Goal: Navigation & Orientation: Understand site structure

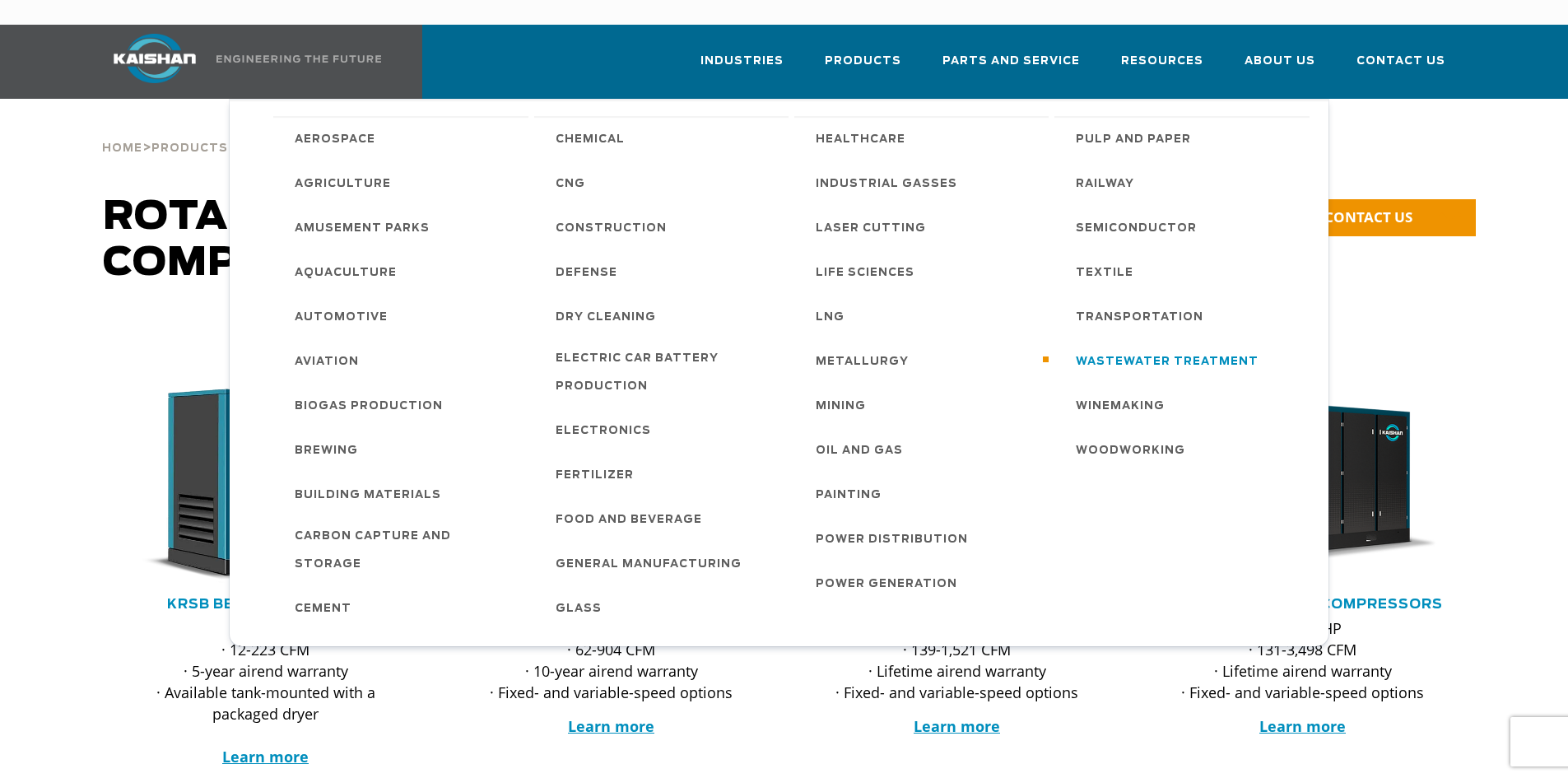
click at [1179, 348] on span "Wastewater Treatment" at bounding box center [1167, 361] width 183 height 28
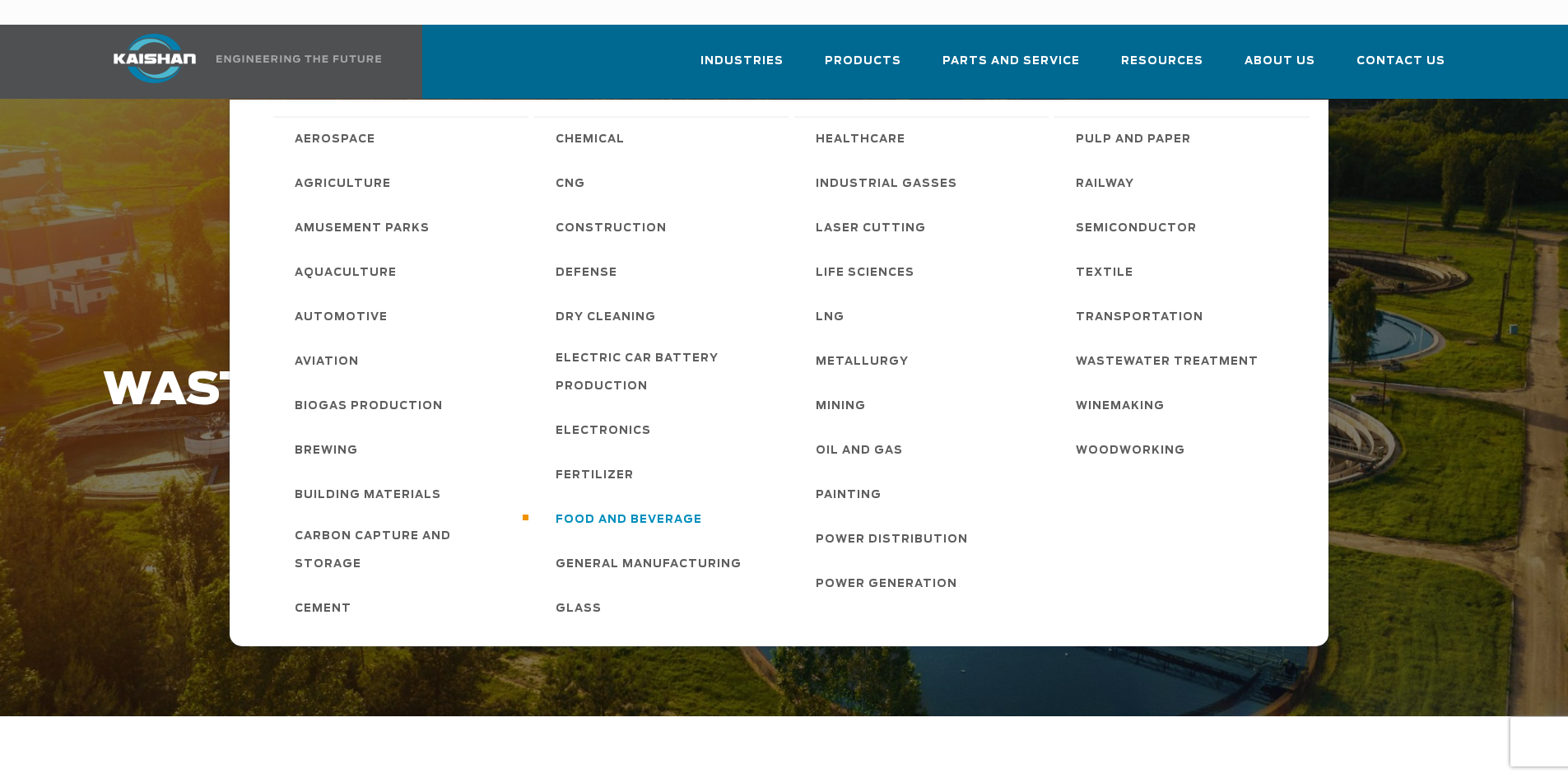
click at [685, 506] on span "Food and Beverage" at bounding box center [628, 520] width 146 height 28
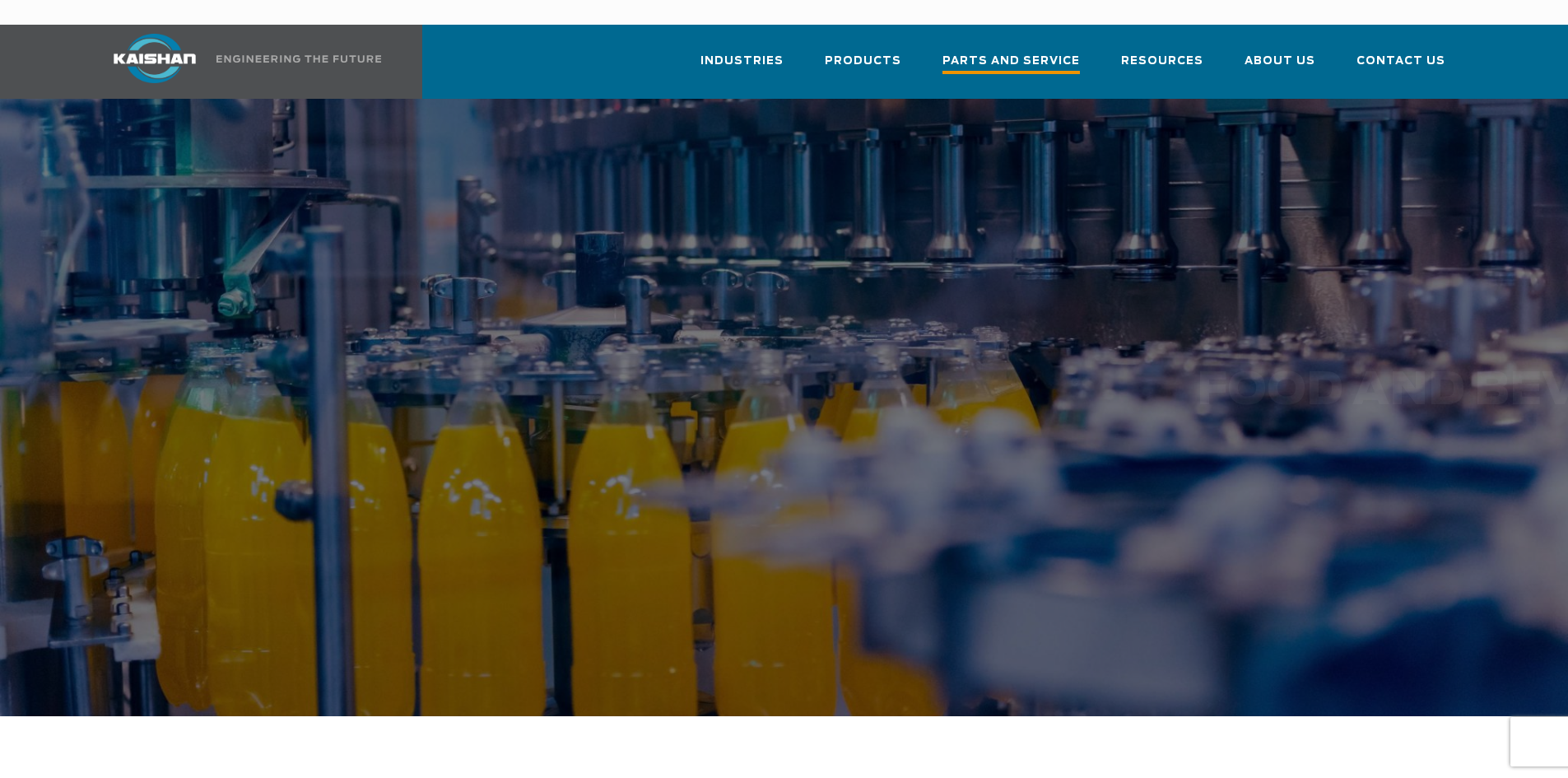
click at [1030, 52] on span "Parts and Service" at bounding box center [1011, 63] width 138 height 22
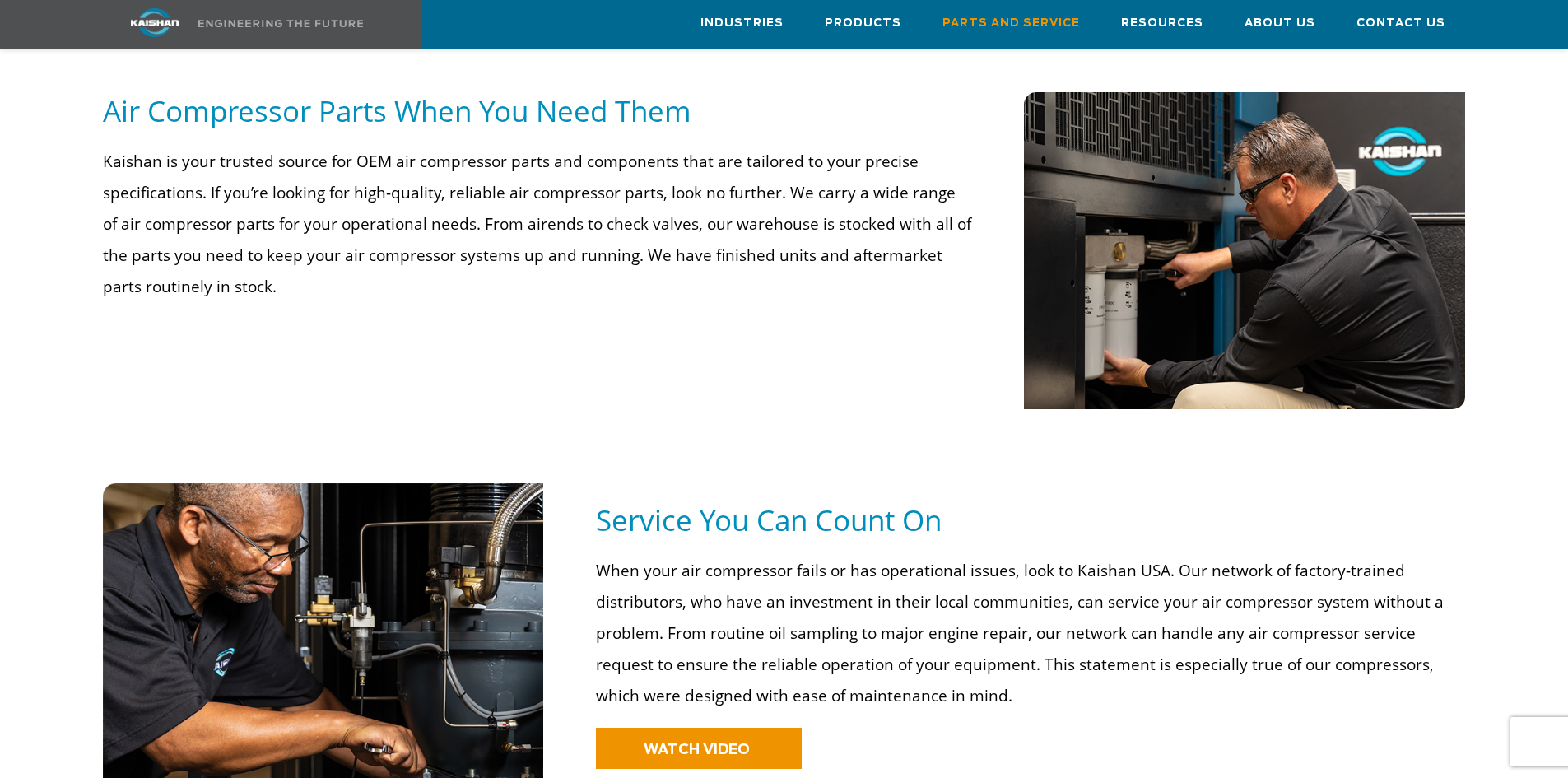
scroll to position [576, 0]
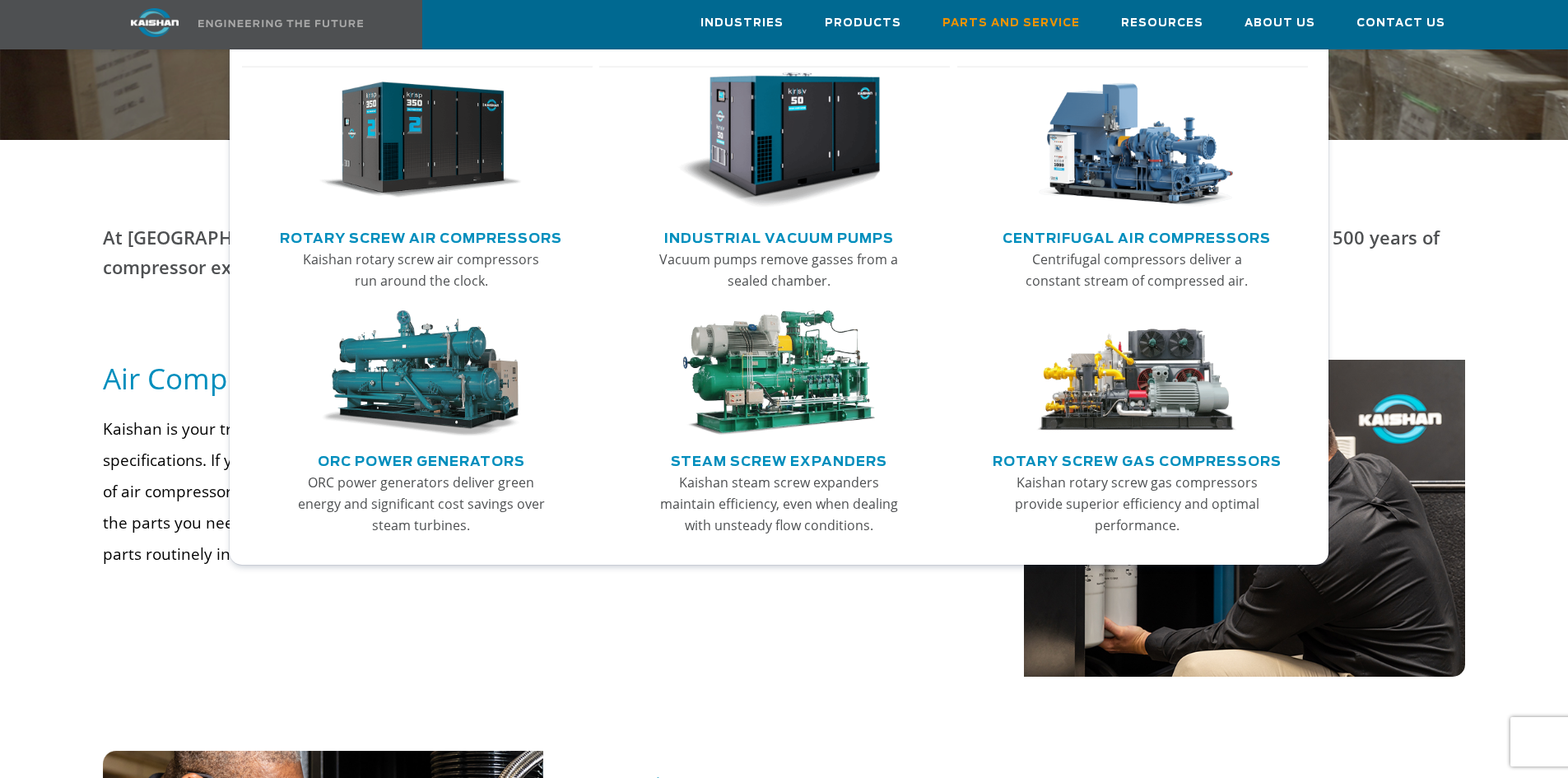
click at [818, 240] on link "Industrial Vacuum Pumps" at bounding box center [779, 236] width 230 height 25
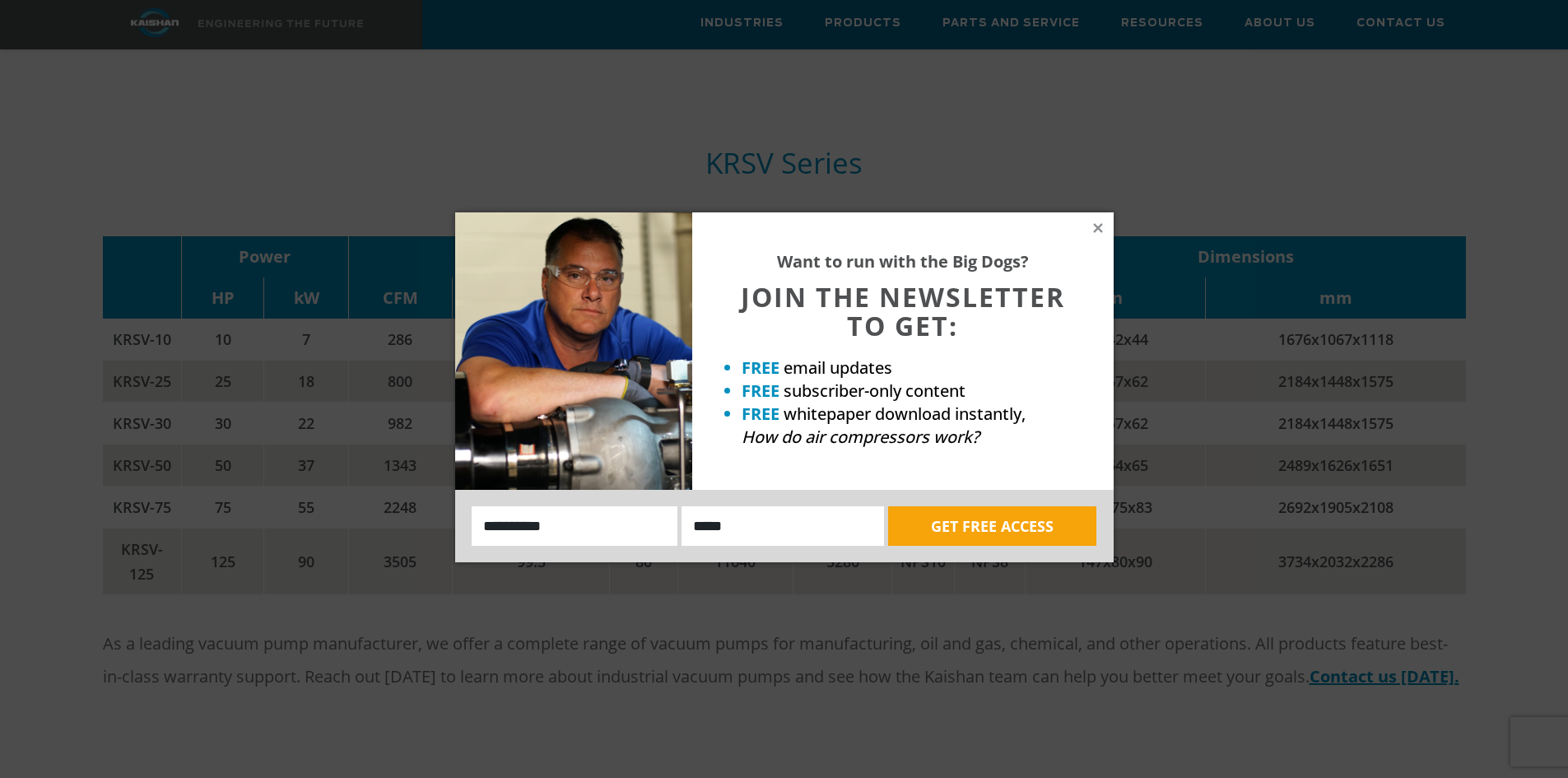
scroll to position [2222, 0]
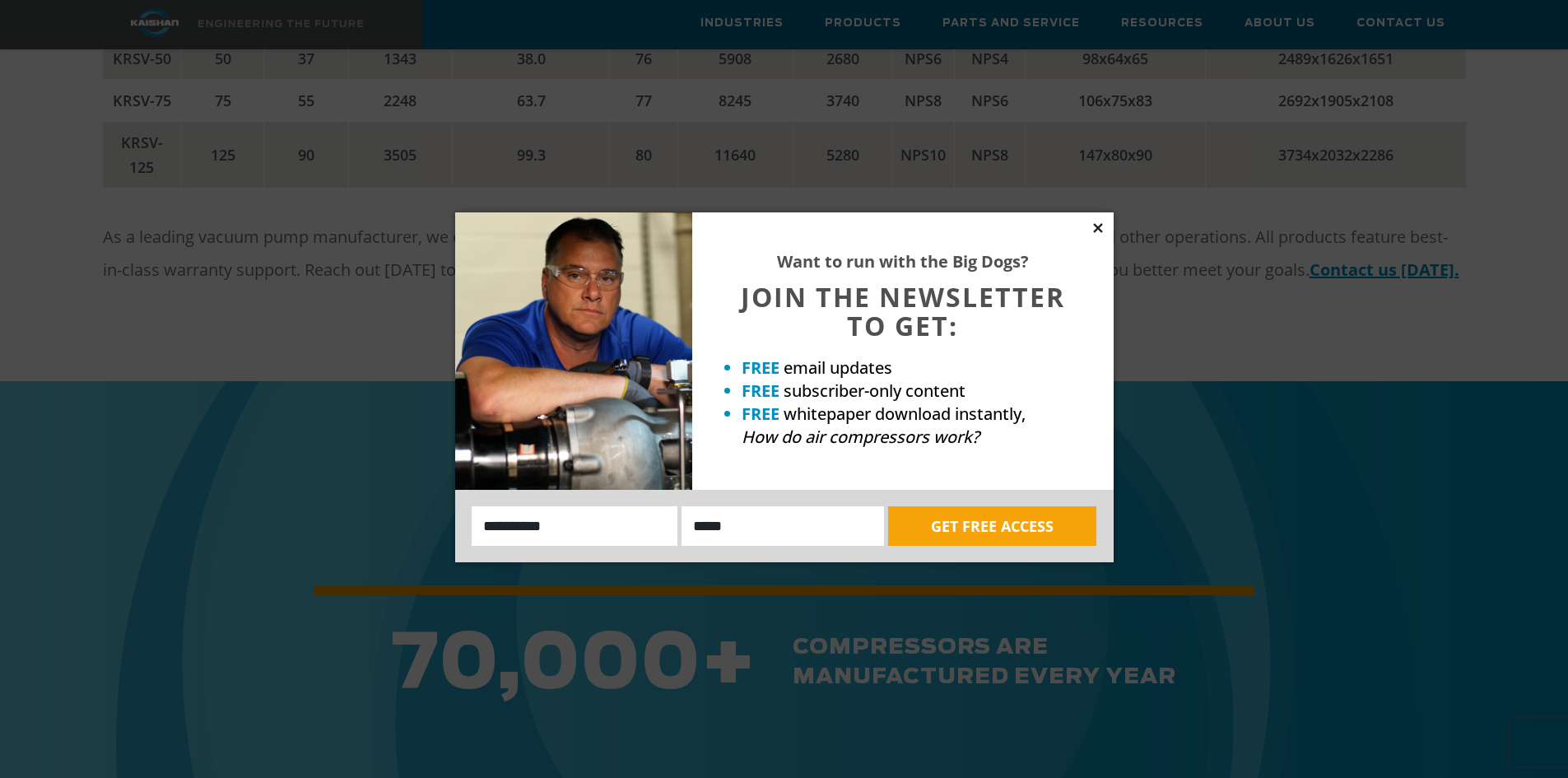
click at [1101, 231] on icon at bounding box center [1097, 227] width 9 height 9
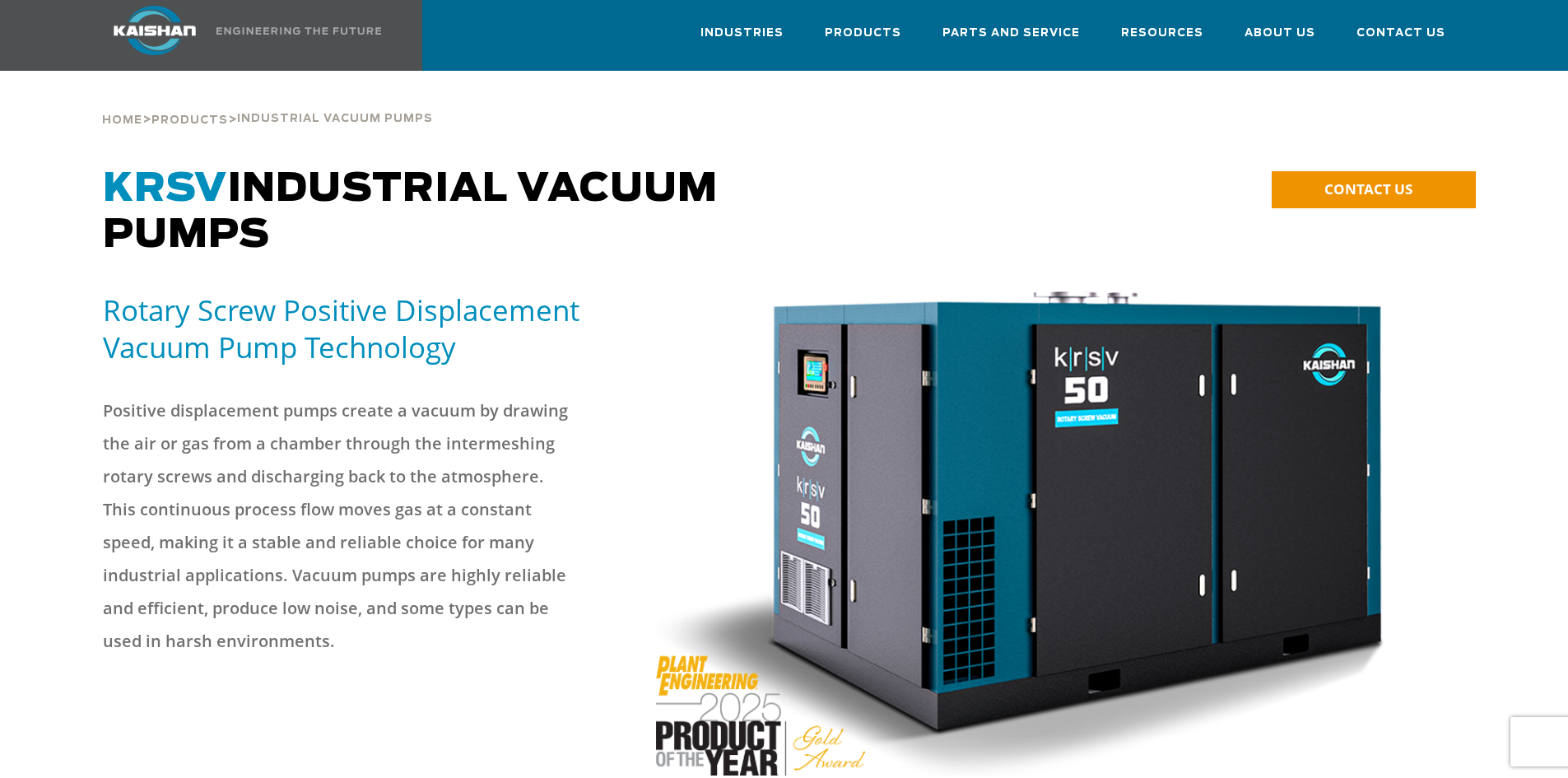
scroll to position [0, 0]
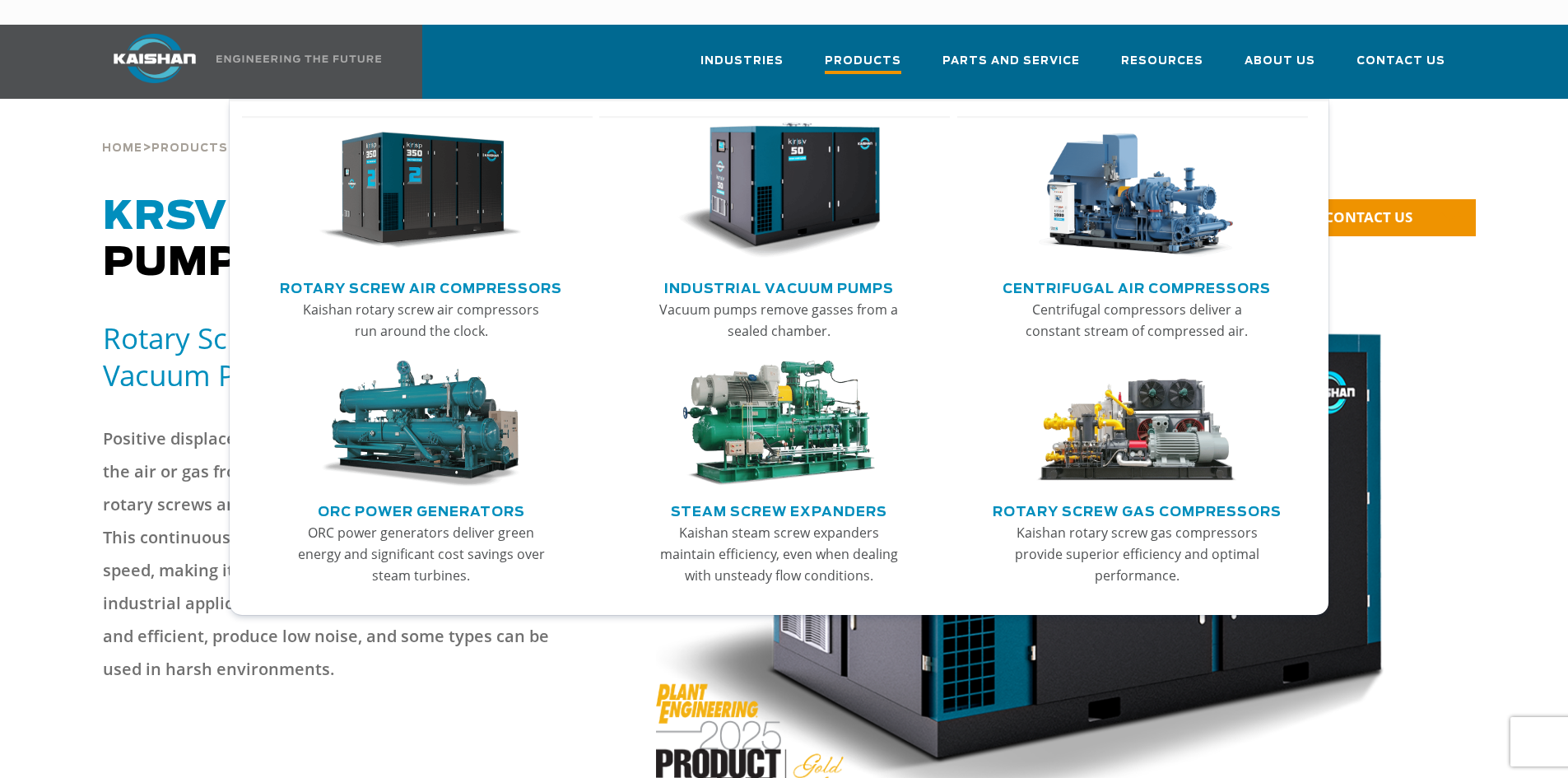
click at [885, 52] on span "Products" at bounding box center [863, 63] width 77 height 22
